Goal: Task Accomplishment & Management: Use online tool/utility

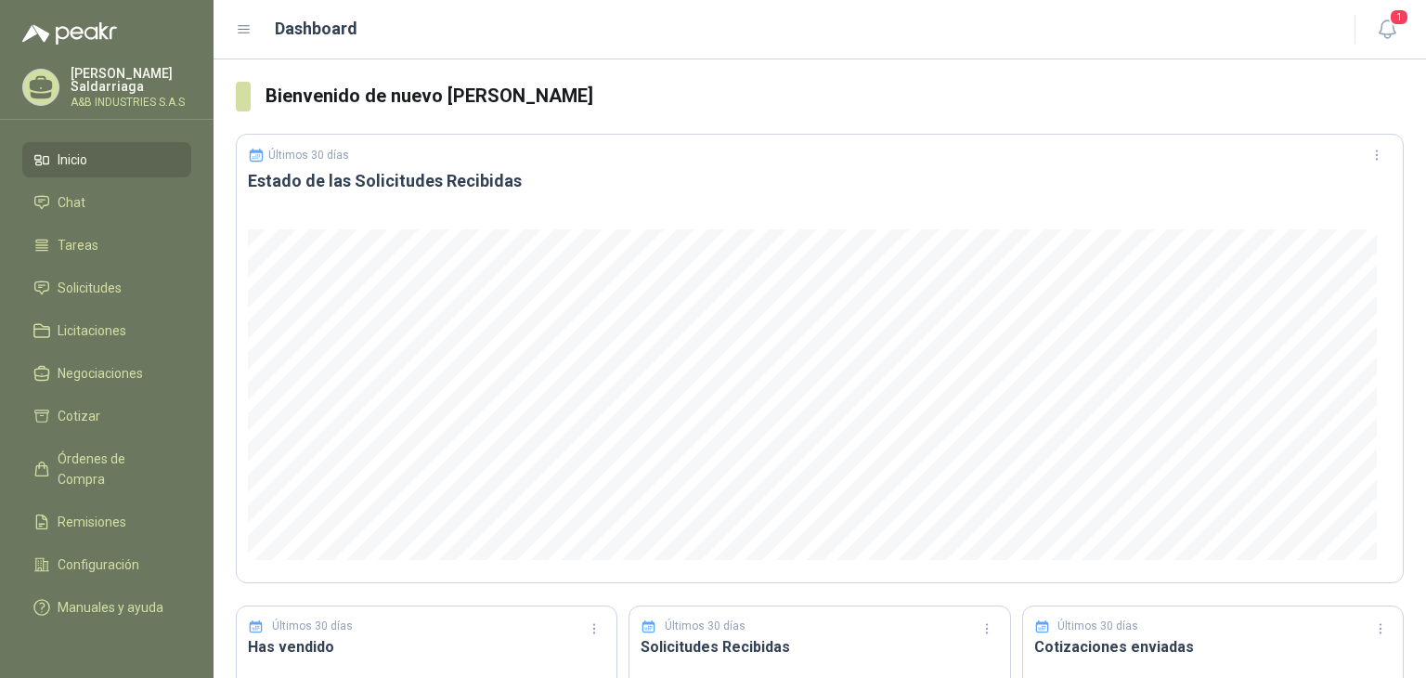
click at [87, 154] on span "Inicio" at bounding box center [73, 159] width 30 height 20
click at [157, 152] on li "Inicio" at bounding box center [106, 159] width 147 height 20
click at [70, 201] on span "Chat" at bounding box center [72, 202] width 28 height 20
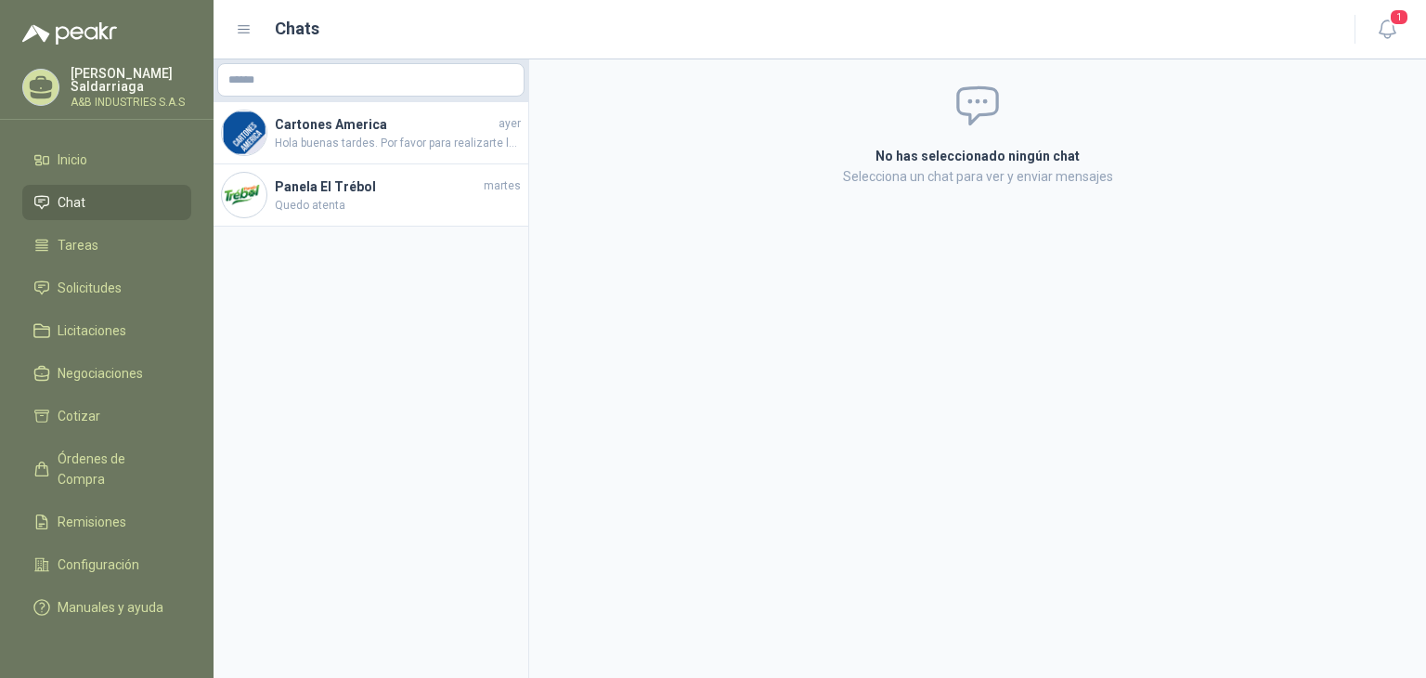
click at [100, 136] on menu "[PERSON_NAME] A&B INDUSTRIES S.A.S Inicio Chat Tareas Solicitudes Licitaciones …" at bounding box center [106, 339] width 213 height 678
click at [92, 398] on link "Cotizar" at bounding box center [106, 415] width 169 height 35
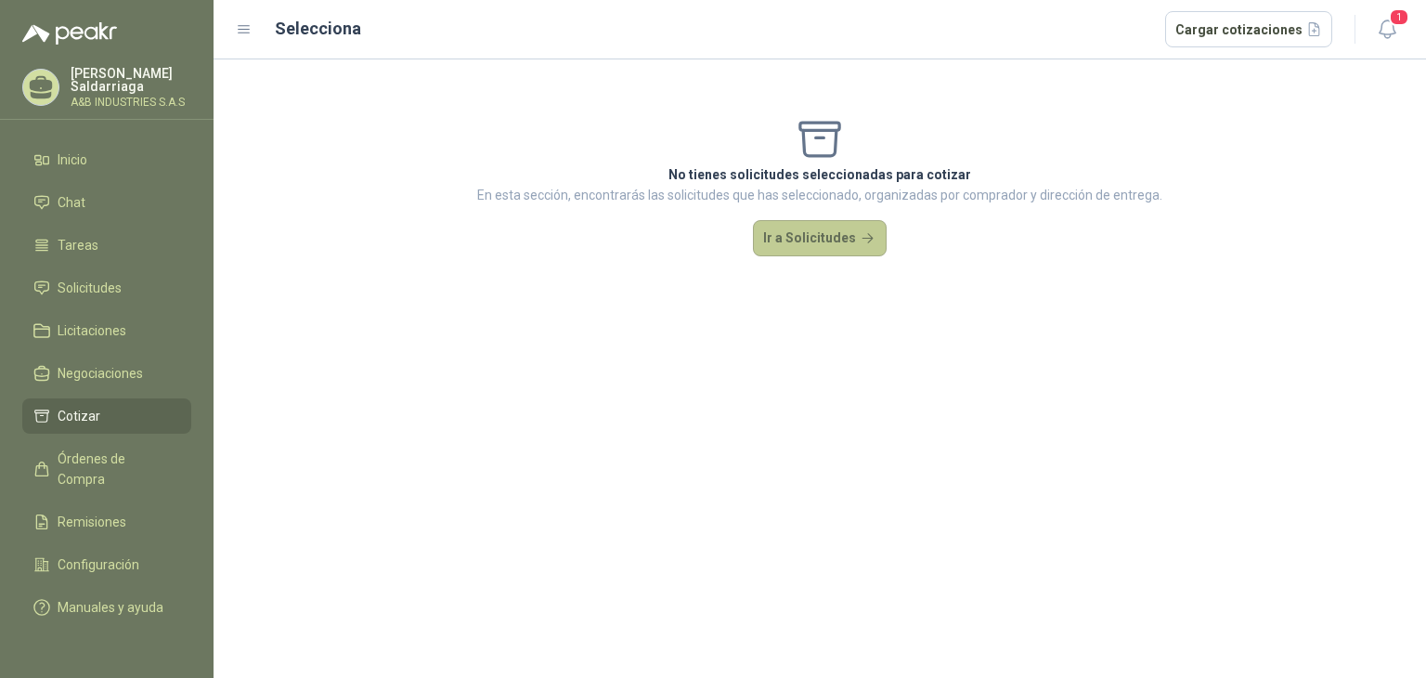
click at [803, 239] on button "Ir a Solicitudes" at bounding box center [820, 238] width 134 height 37
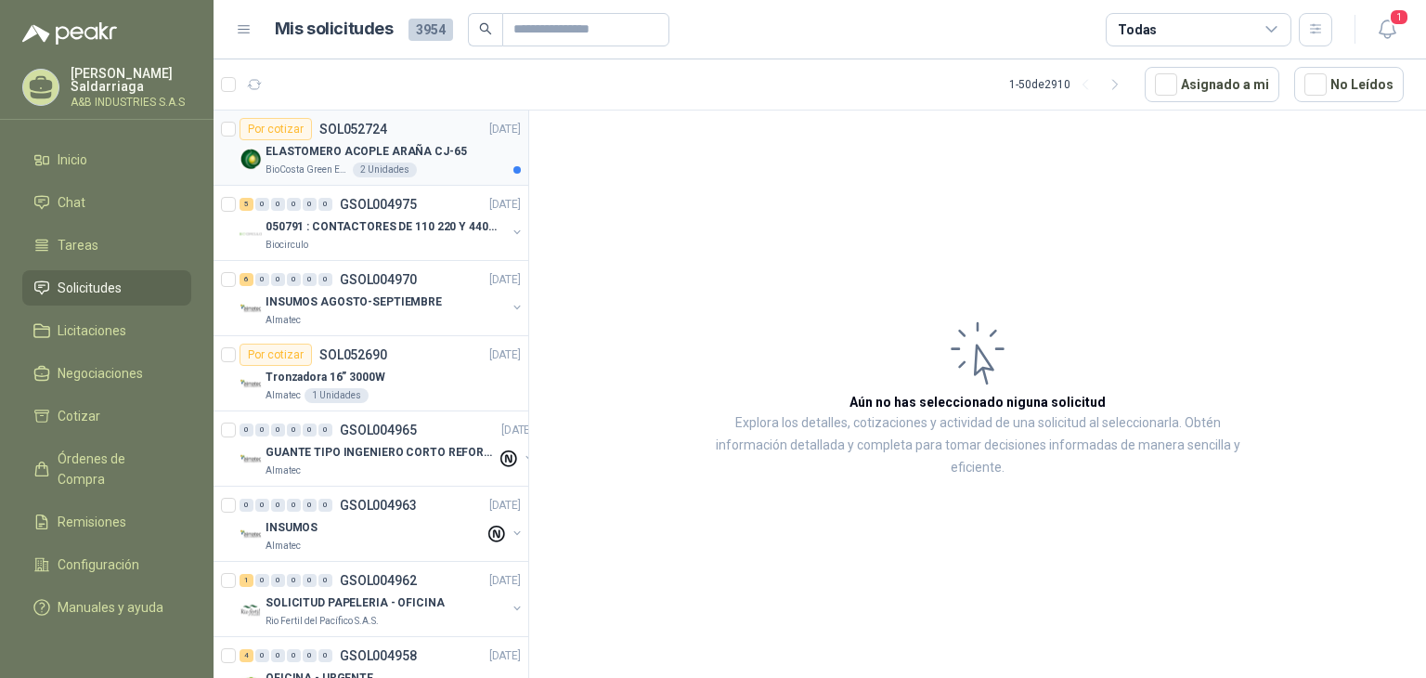
click at [359, 149] on p "ELASTOMERO ACOPLE ARAÑA CJ-65" at bounding box center [365, 152] width 201 height 18
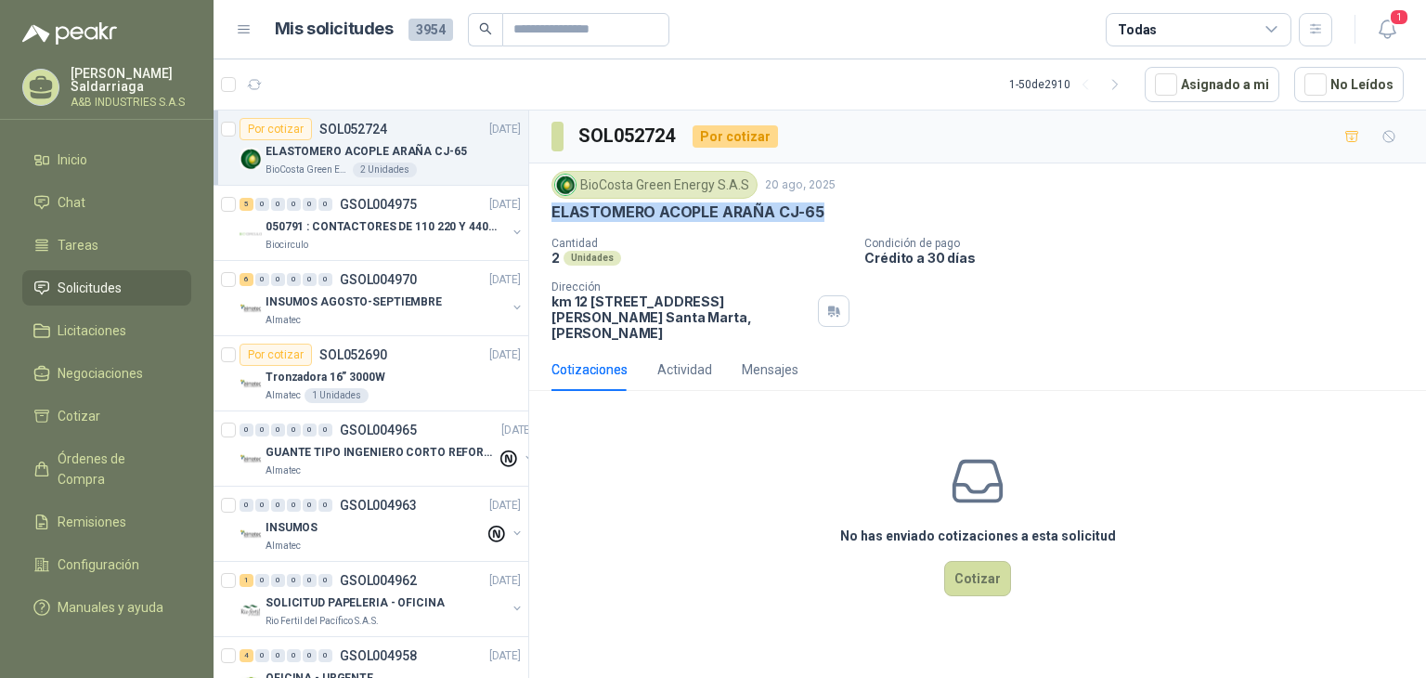
drag, startPoint x: 543, startPoint y: 206, endPoint x: 846, endPoint y: 209, distance: 303.5
click at [846, 209] on div "BioCosta Green Energy S.A.S 20 ago, 2025 ELASTOMERO ACOPLE [PERSON_NAME]-65 Can…" at bounding box center [977, 255] width 897 height 185
click at [765, 252] on div "2 Unidades" at bounding box center [700, 258] width 298 height 16
drag, startPoint x: 769, startPoint y: 213, endPoint x: 546, endPoint y: 208, distance: 223.7
click at [546, 208] on div "BioCosta Green Energy S.A.S 20 ago, 2025 ELASTOMERO ACOPLE [PERSON_NAME]-65 Can…" at bounding box center [977, 255] width 897 height 185
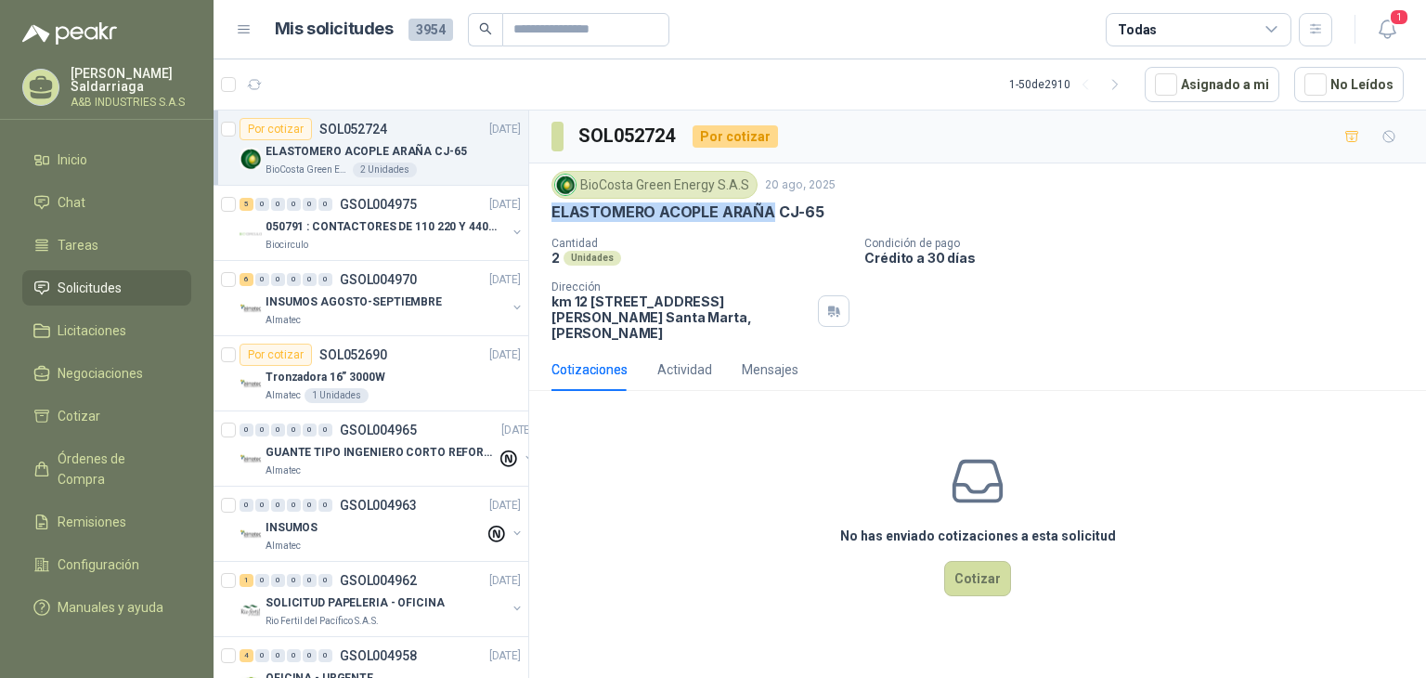
copy p "ELASTOMERO ACOPLE [PERSON_NAME]"
